Goal: Find specific page/section: Find specific page/section

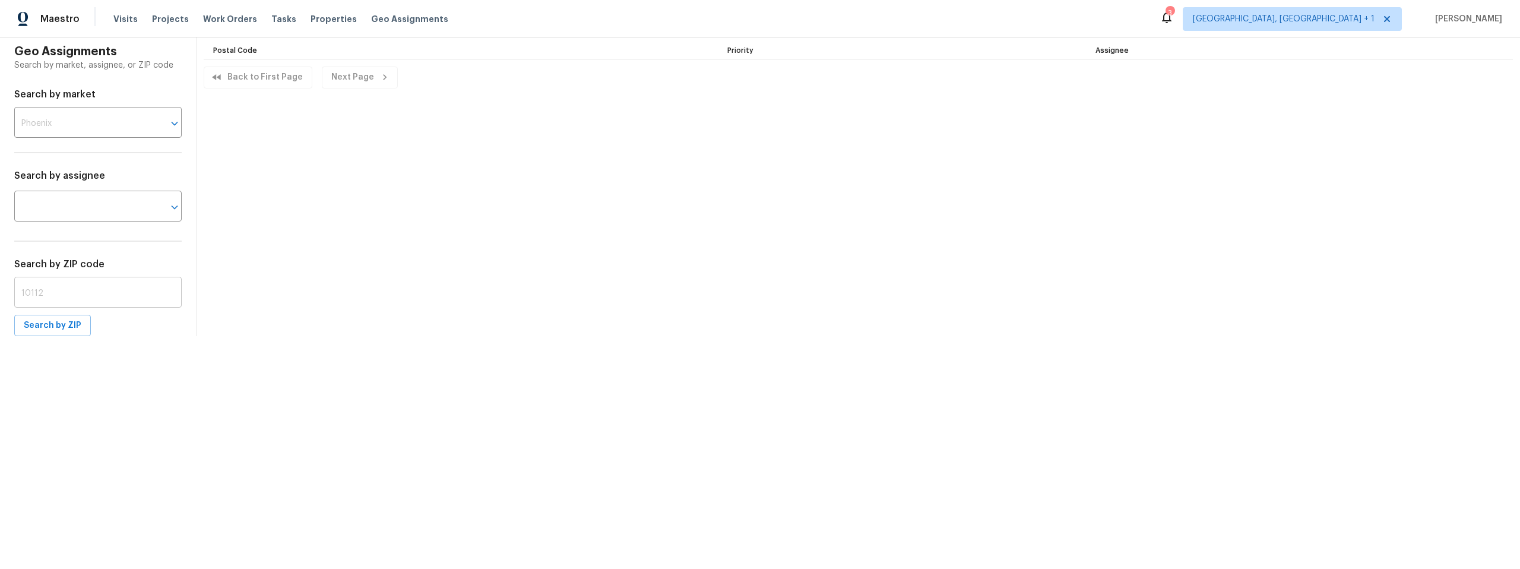
click at [75, 297] on input "text" at bounding box center [97, 294] width 167 height 28
type input "85641"
click at [50, 328] on span "Search by ZIP" at bounding box center [53, 325] width 58 height 15
